Goal: Information Seeking & Learning: Learn about a topic

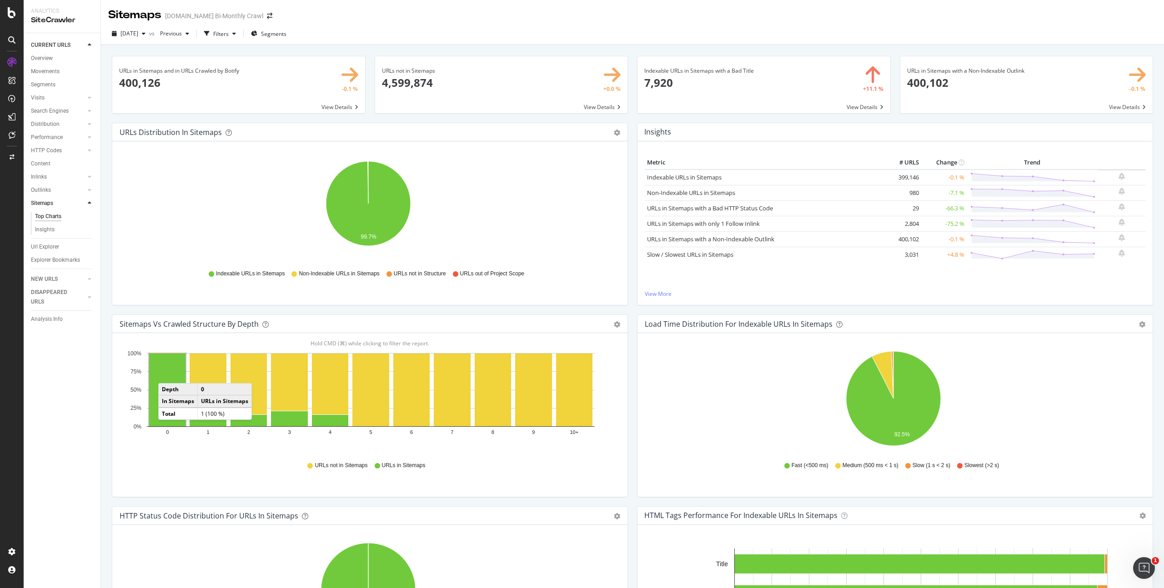
click at [719, 20] on div "Sitemaps [DOMAIN_NAME] Bi-Monthly Crawl" at bounding box center [632, 11] width 1063 height 23
click at [633, 294] on div "Insights Metric # URLS Change Trend Indexable URLs in Sitemaps 399,146 -0.1 % N…" at bounding box center [895, 219] width 525 height 192
click at [889, 198] on td "980" at bounding box center [903, 192] width 36 height 15
click at [710, 193] on link "Non-Indexable URLs in Sitemaps" at bounding box center [691, 193] width 88 height 8
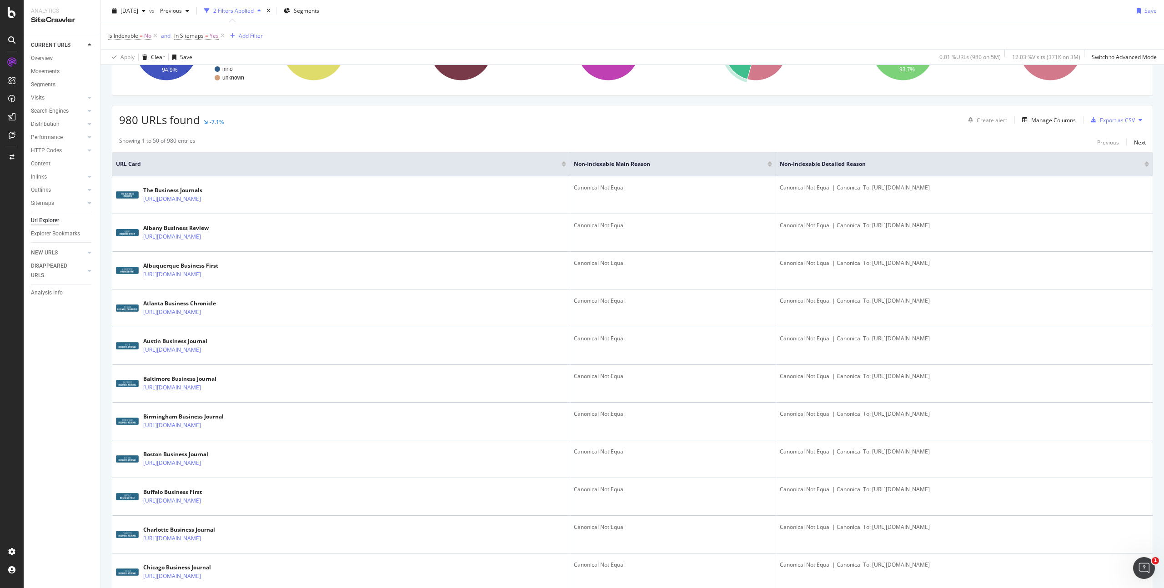
scroll to position [169, 0]
